Goal: Task Accomplishment & Management: Complete application form

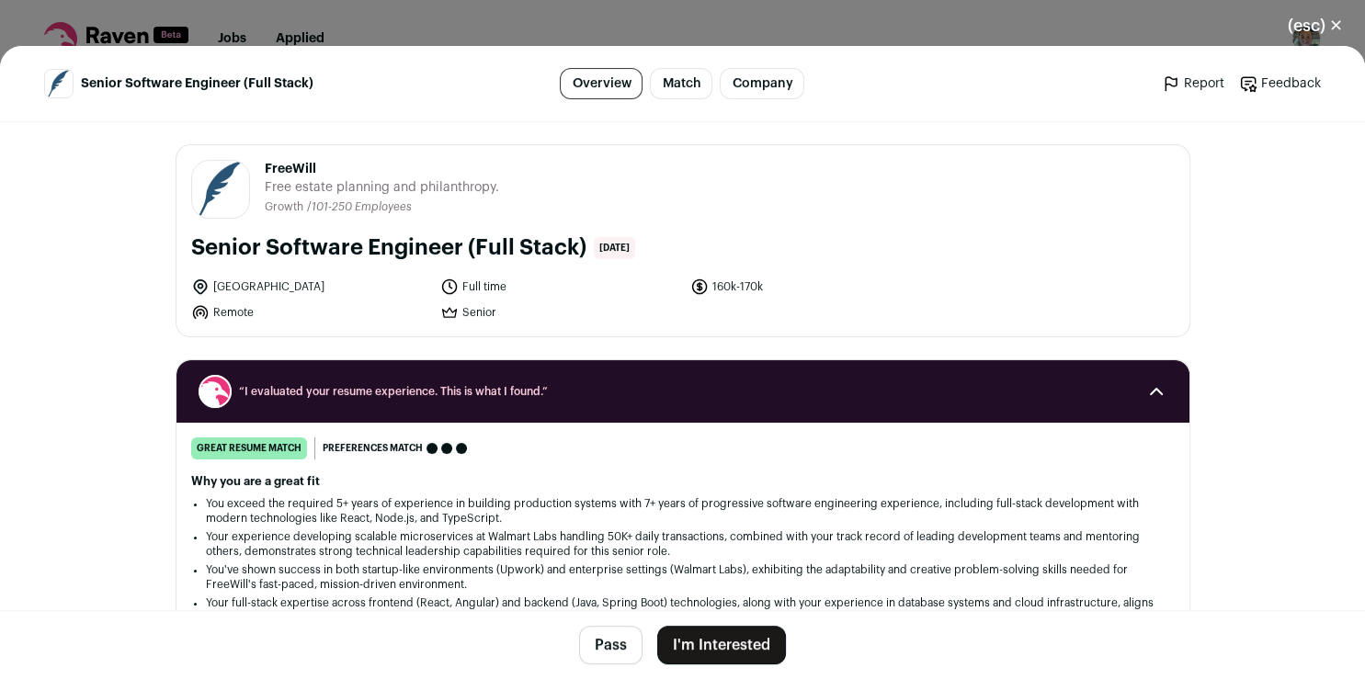
click at [748, 648] on button "I'm Interested" at bounding box center [721, 645] width 129 height 39
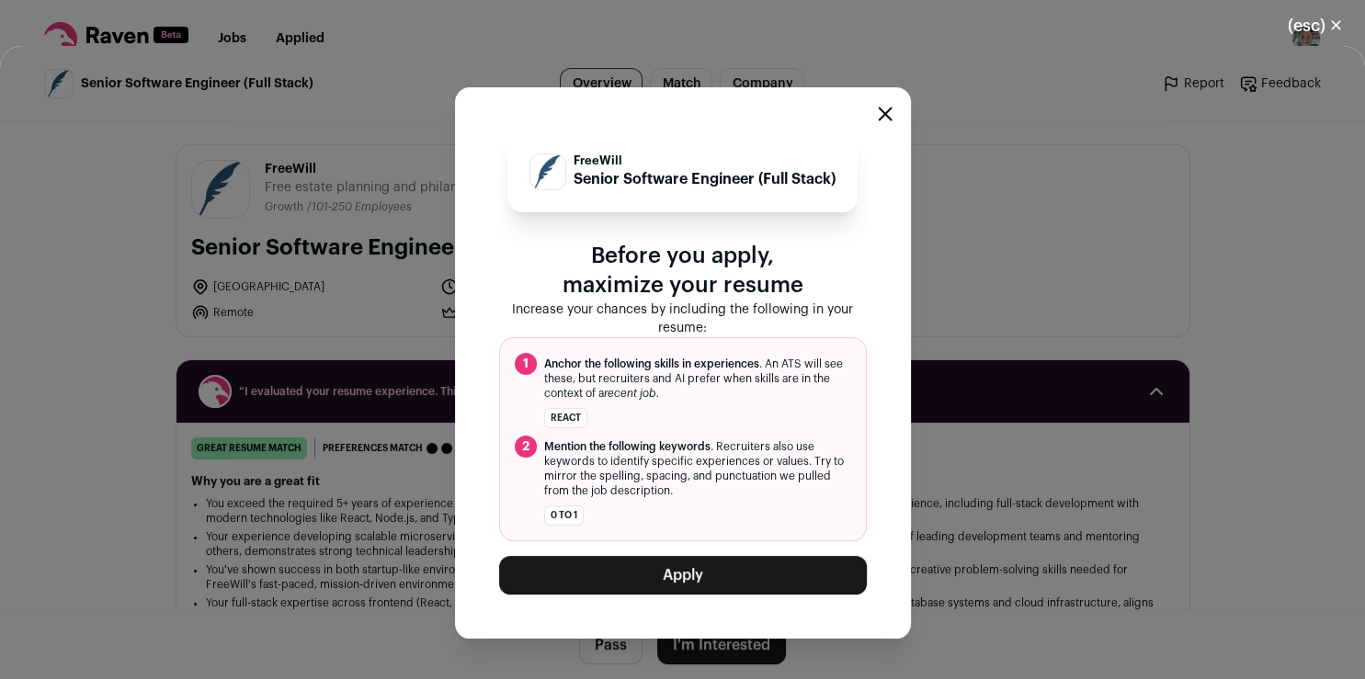
click at [774, 574] on button "Apply" at bounding box center [683, 575] width 368 height 39
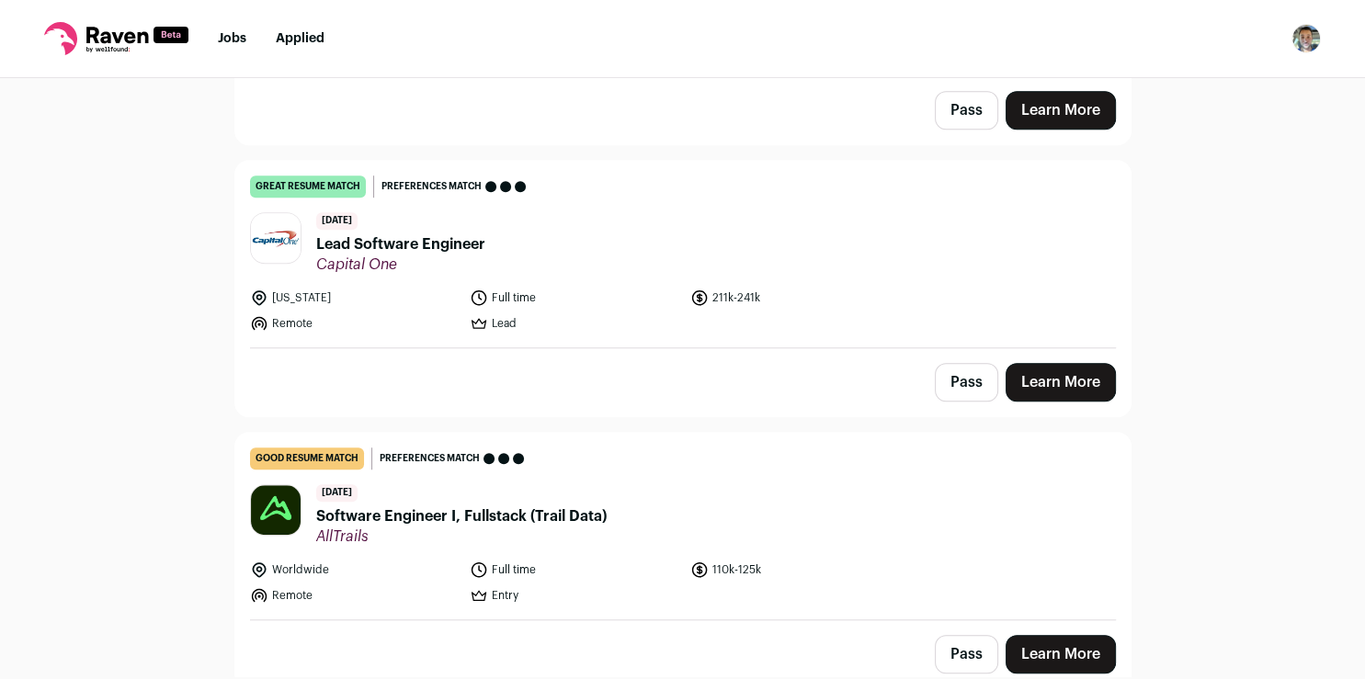
scroll to position [0, 0]
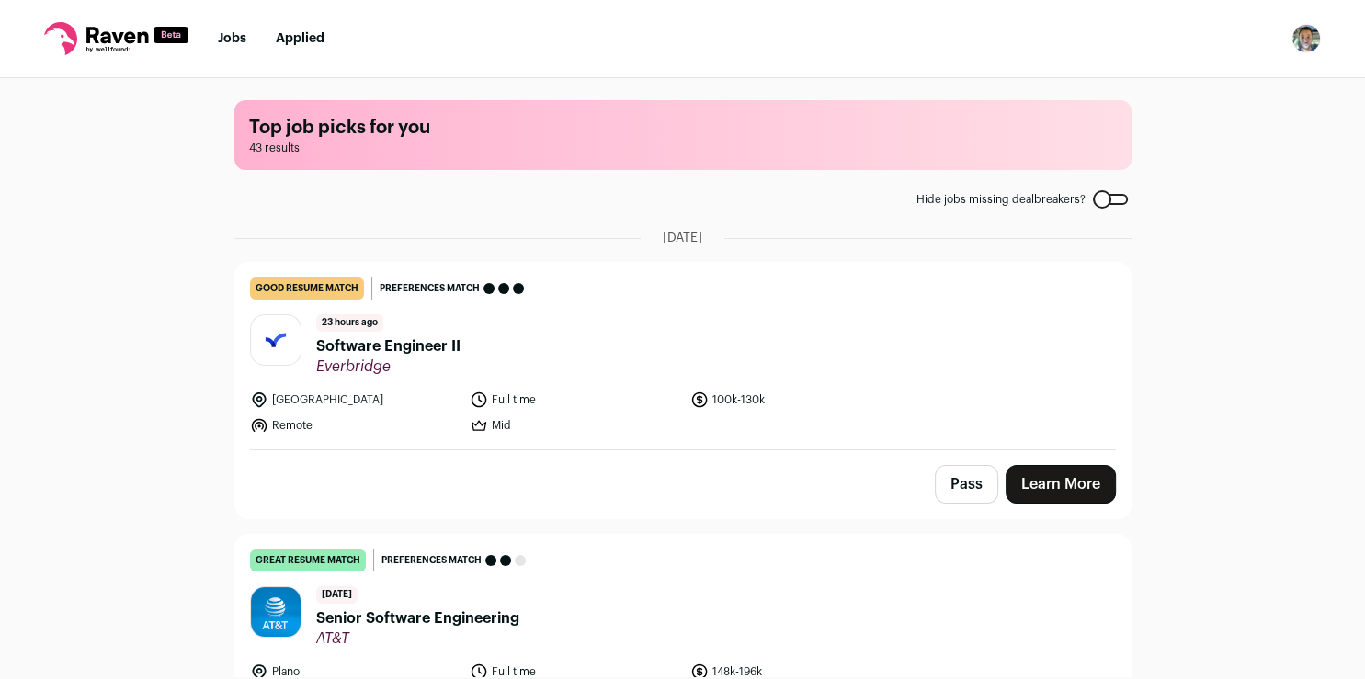
click at [1046, 479] on link "Learn More" at bounding box center [1061, 484] width 110 height 39
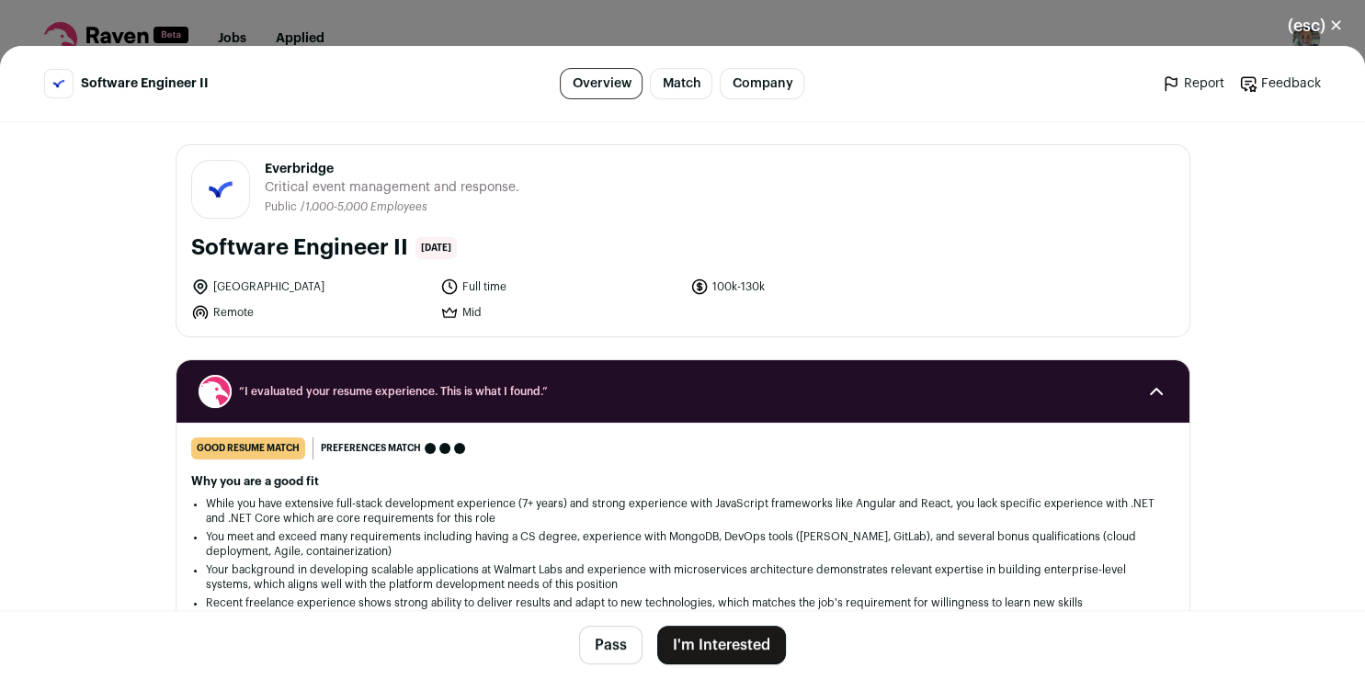
click at [680, 645] on button "I'm Interested" at bounding box center [721, 645] width 129 height 39
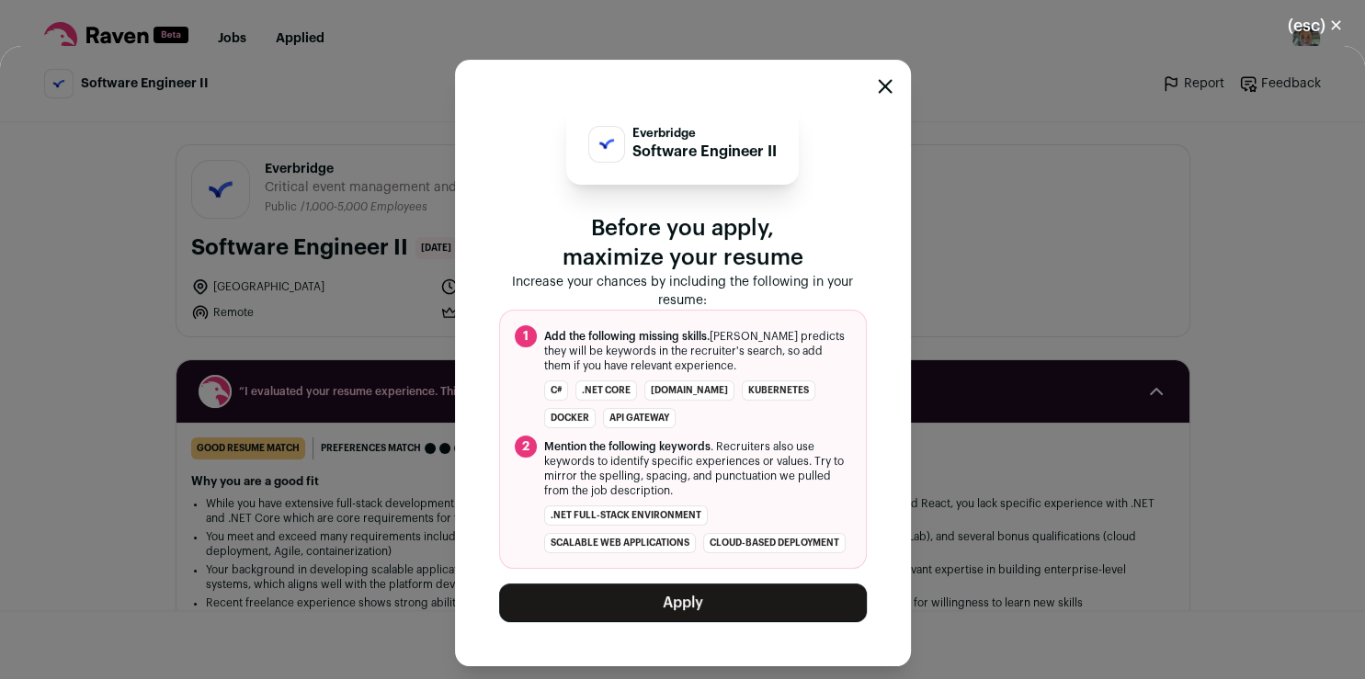
click at [883, 87] on icon "Close modal" at bounding box center [885, 86] width 15 height 15
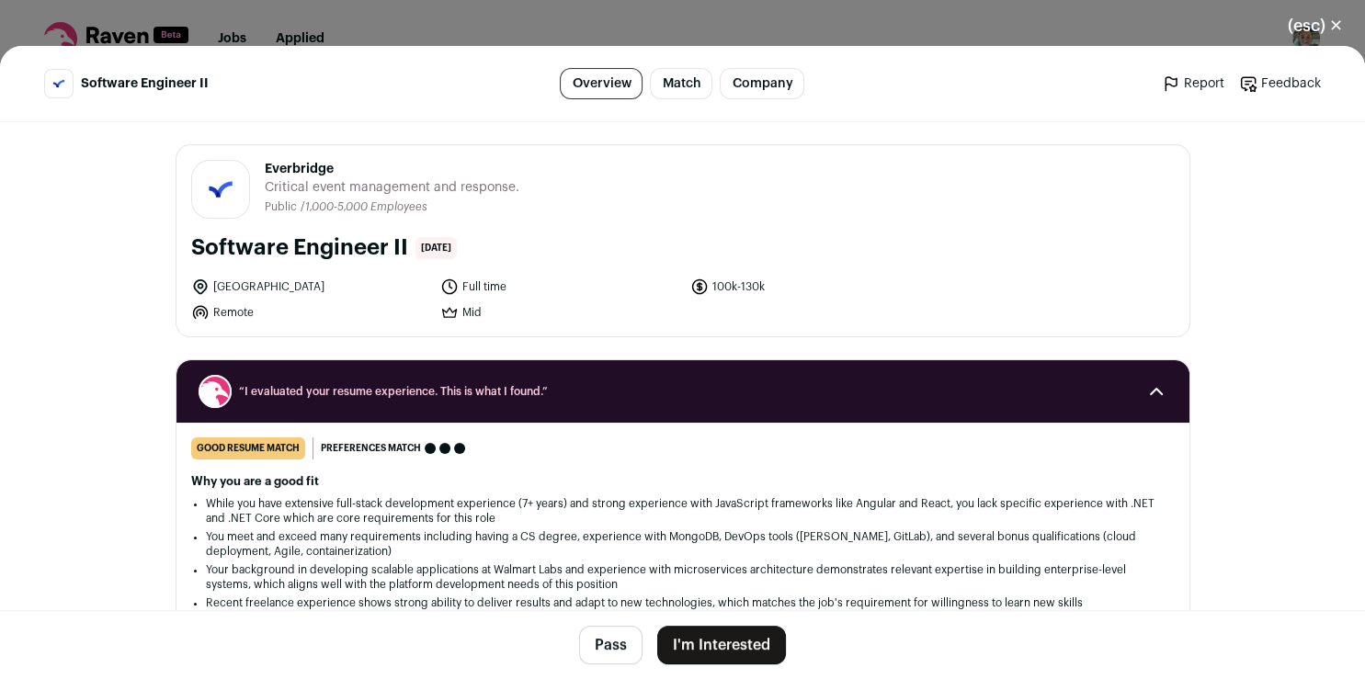
click at [605, 638] on button "Pass" at bounding box center [610, 645] width 63 height 39
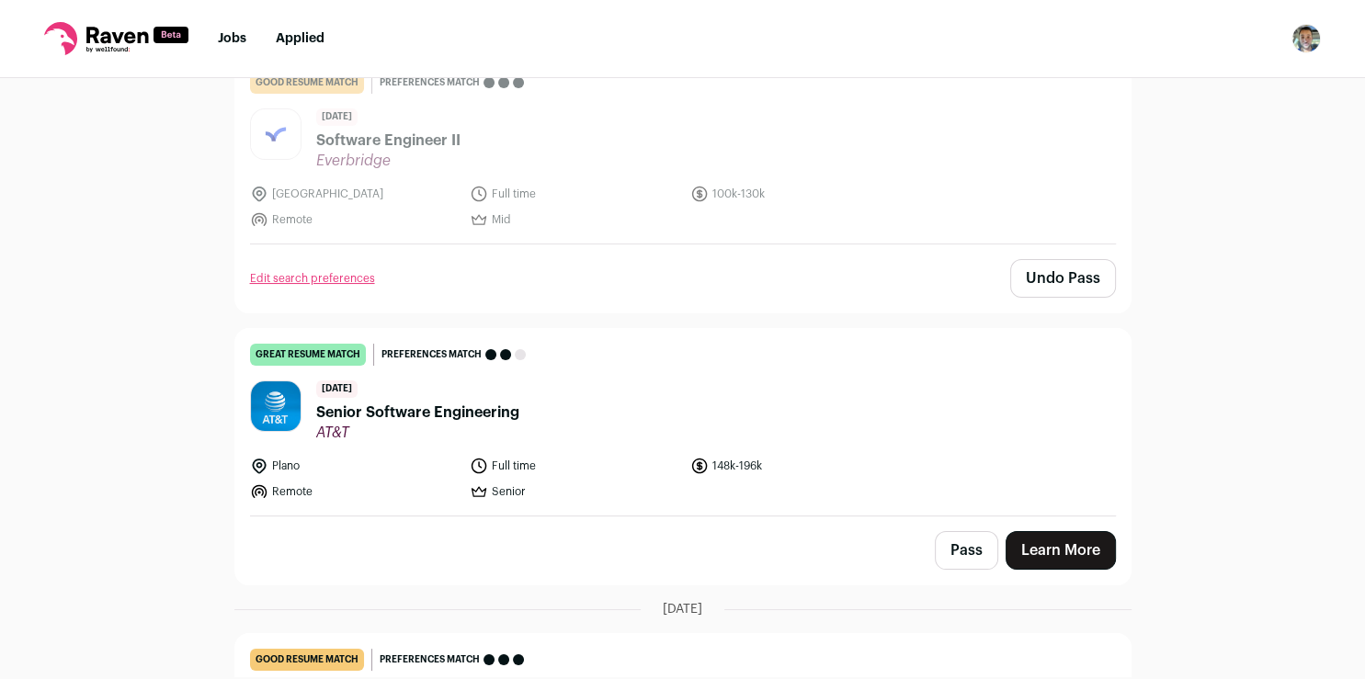
scroll to position [321, 0]
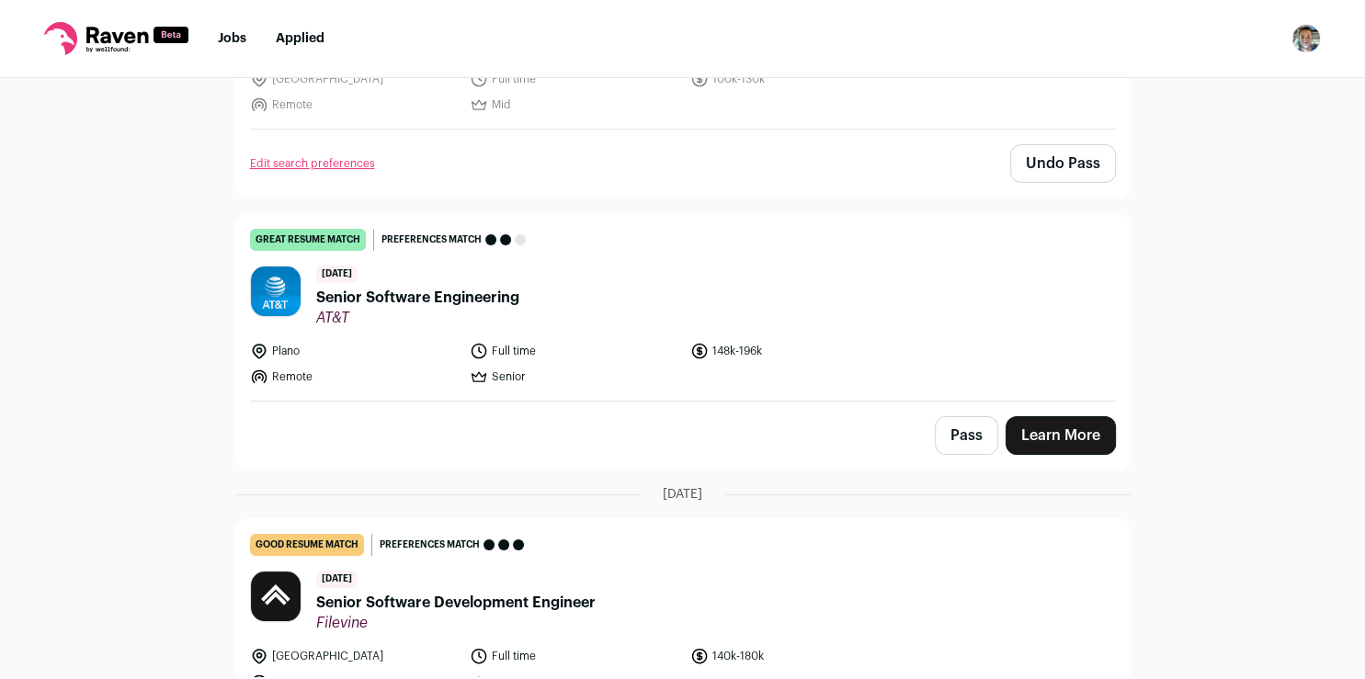
click at [1063, 428] on link "Learn More" at bounding box center [1061, 436] width 110 height 39
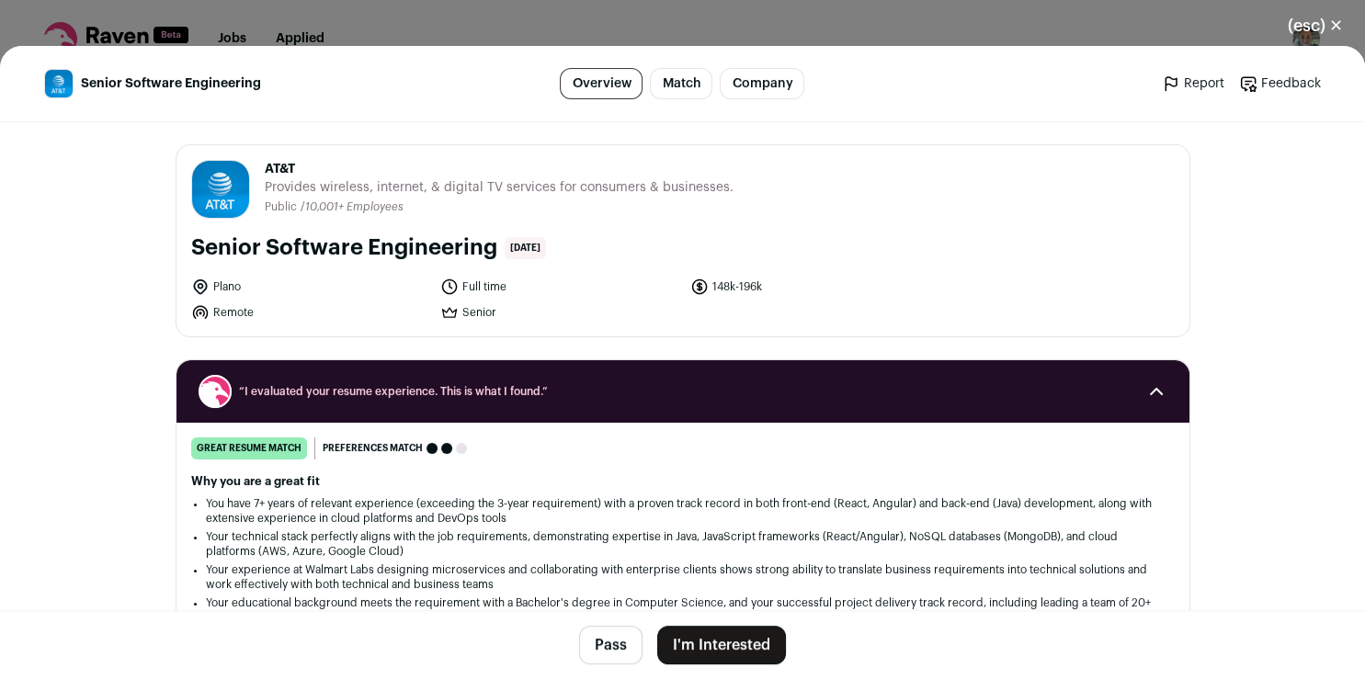
click at [730, 652] on button "I'm Interested" at bounding box center [721, 645] width 129 height 39
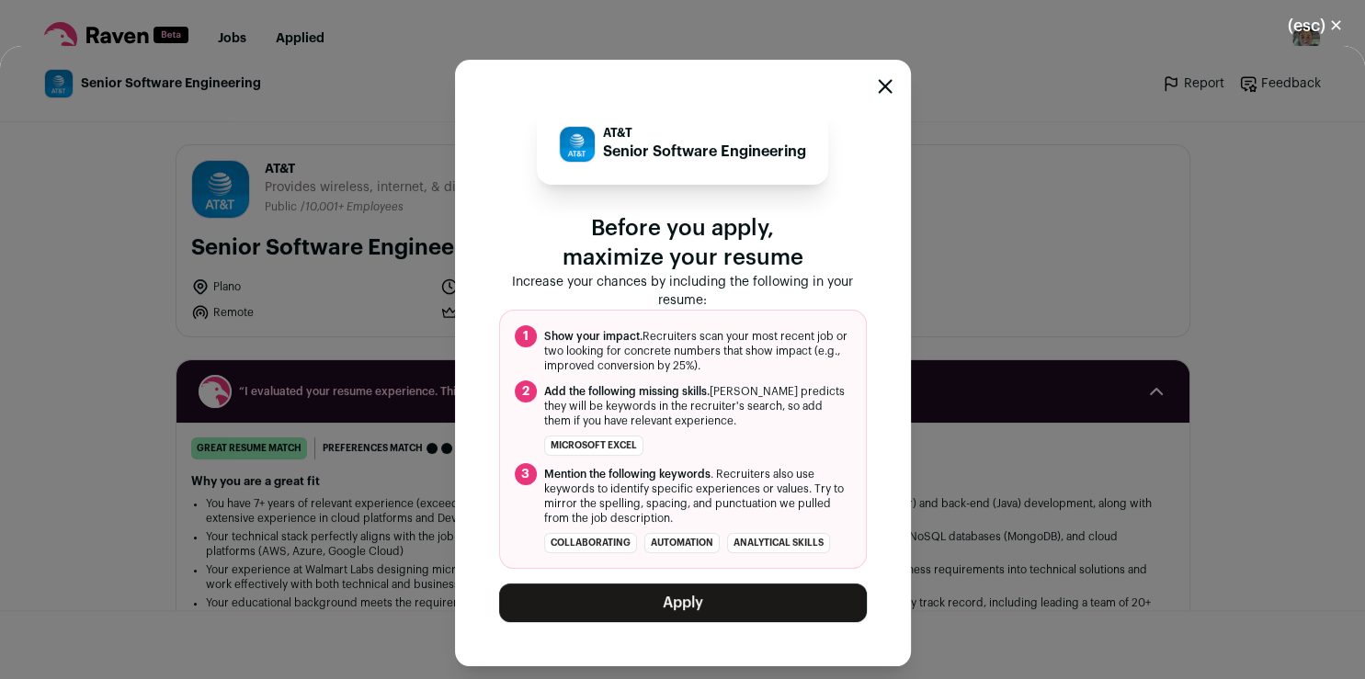
click at [725, 609] on button "Apply" at bounding box center [683, 603] width 368 height 39
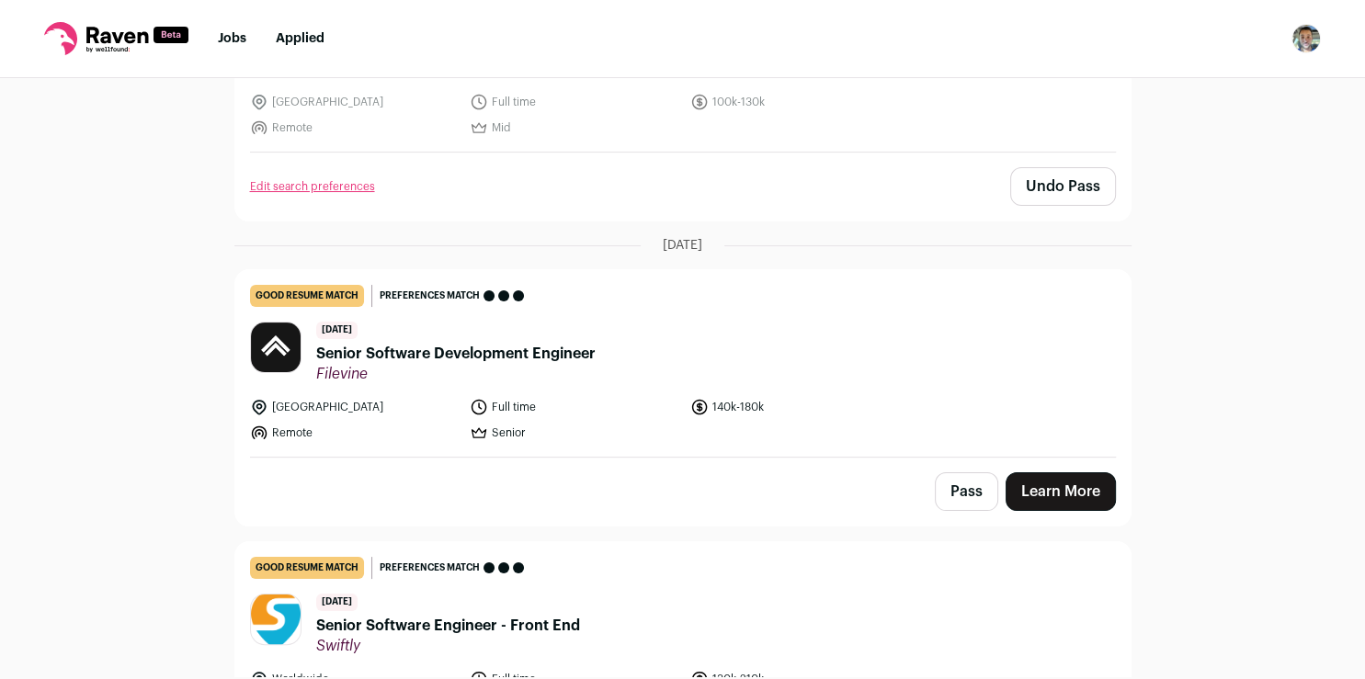
scroll to position [428, 0]
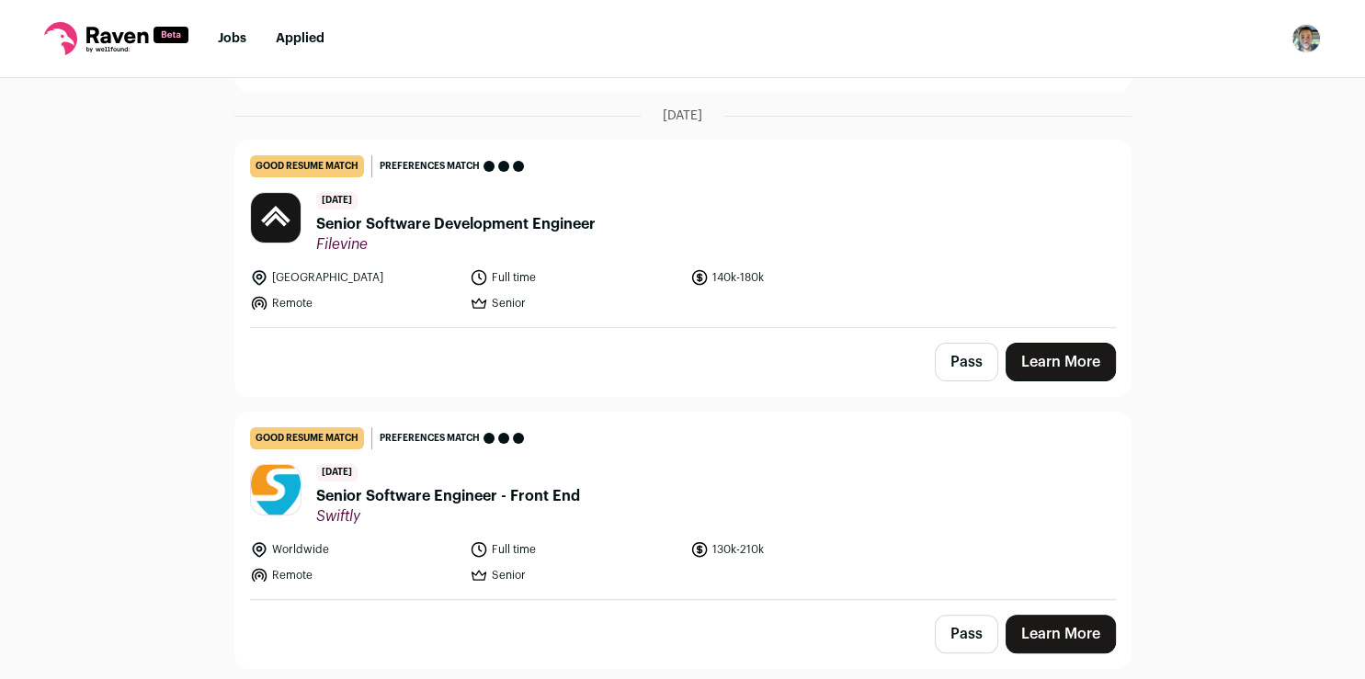
click at [1024, 360] on link "Learn More" at bounding box center [1061, 362] width 110 height 39
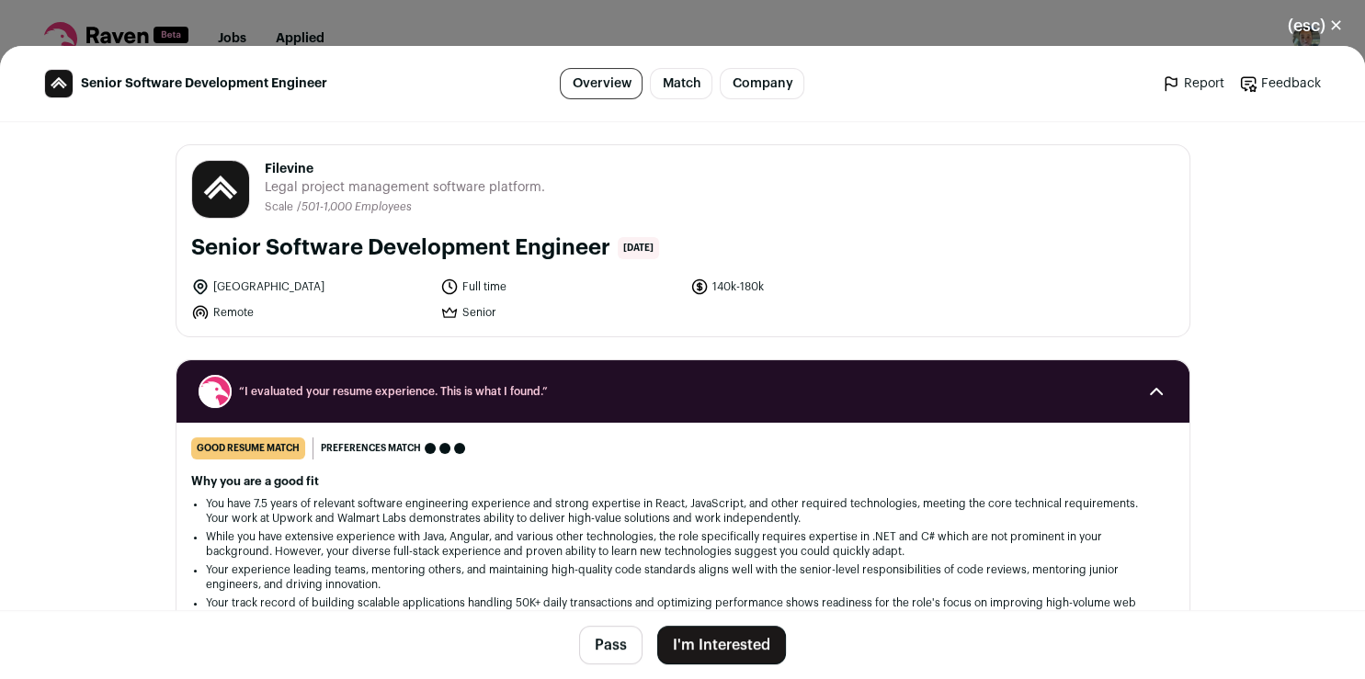
click at [763, 645] on button "I'm Interested" at bounding box center [721, 645] width 129 height 39
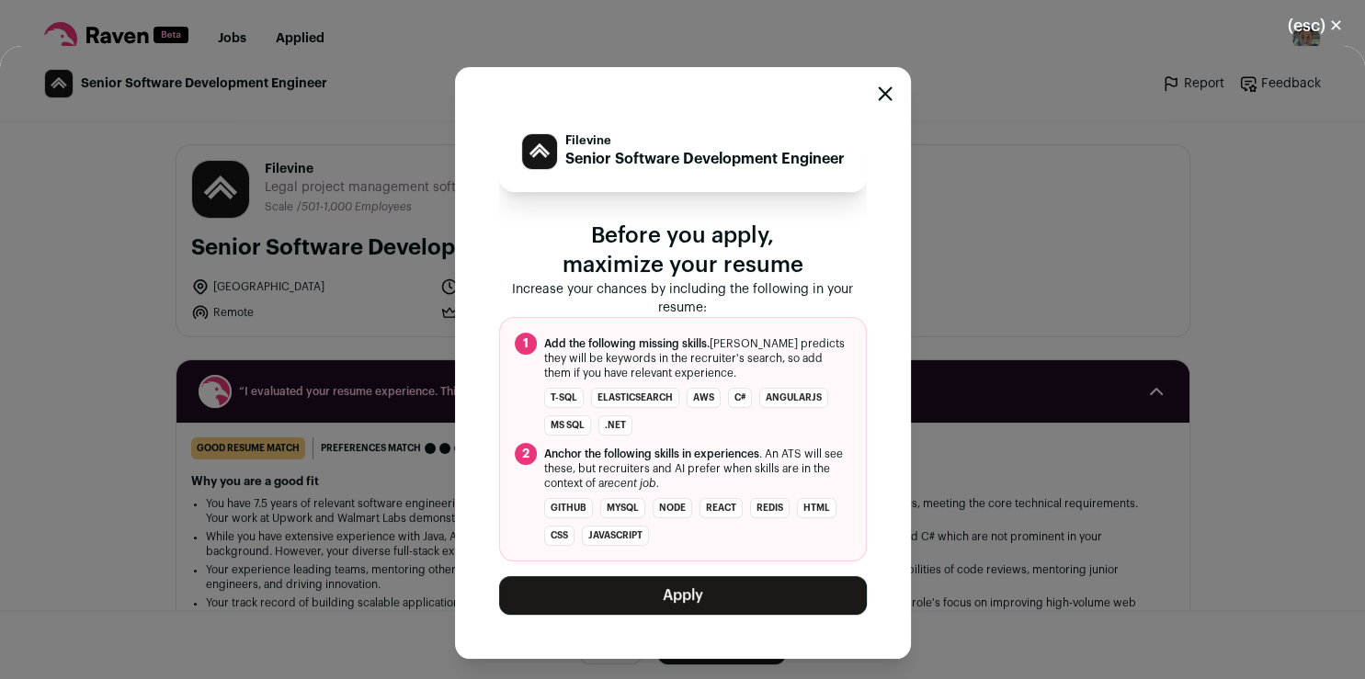
click at [749, 598] on button "Apply" at bounding box center [683, 595] width 368 height 39
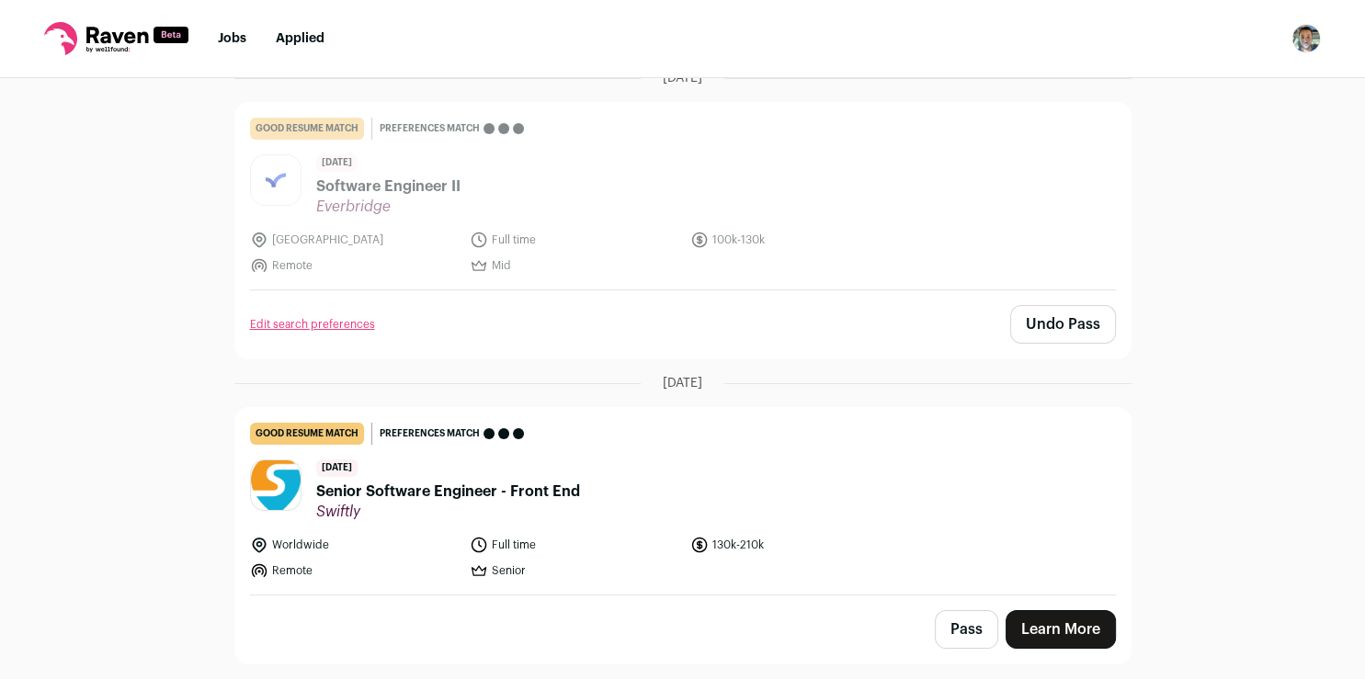
scroll to position [0, 0]
